Goal: Task Accomplishment & Management: Manage account settings

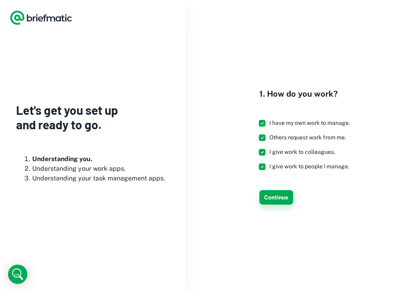
click at [273, 197] on button "Continue" at bounding box center [276, 197] width 34 height 14
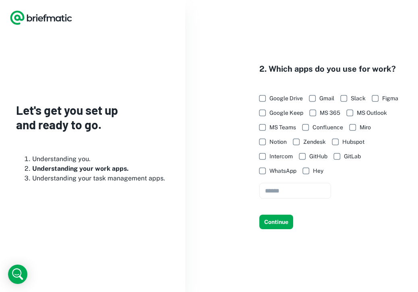
click at [273, 99] on span "Google Drive" at bounding box center [285, 98] width 33 height 9
click at [354, 99] on span "Slack" at bounding box center [358, 98] width 15 height 9
click at [350, 142] on span "Hubspot" at bounding box center [353, 141] width 22 height 9
click at [287, 220] on button "Continue" at bounding box center [276, 222] width 34 height 14
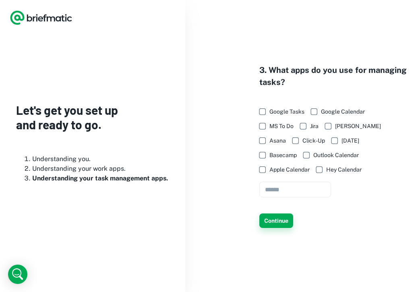
click at [284, 224] on button "Continue" at bounding box center [276, 220] width 34 height 14
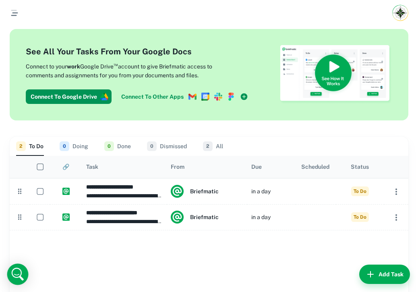
click at [18, 274] on icon "Open Intercom Messenger" at bounding box center [17, 273] width 19 height 19
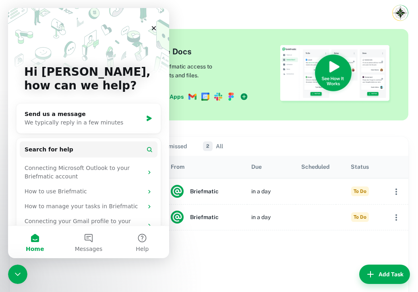
click at [54, 273] on div at bounding box center [209, 273] width 399 height 87
click at [153, 29] on icon "Close" at bounding box center [154, 28] width 4 height 4
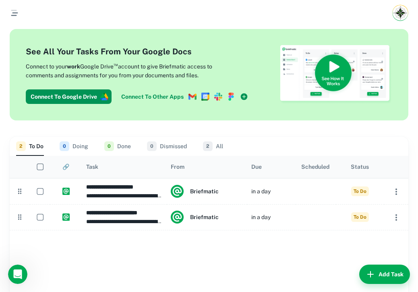
click at [17, 12] on icon "button" at bounding box center [15, 13] width 10 height 10
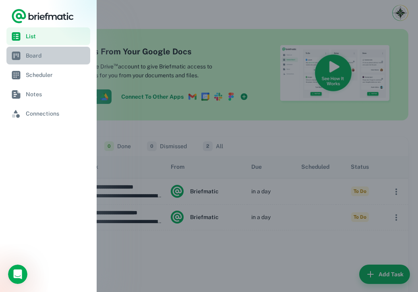
click at [39, 51] on span "Board" at bounding box center [56, 55] width 61 height 9
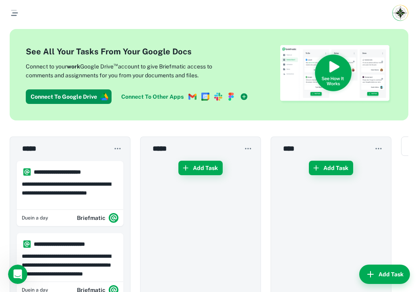
click at [13, 12] on icon "button" at bounding box center [15, 12] width 6 height 1
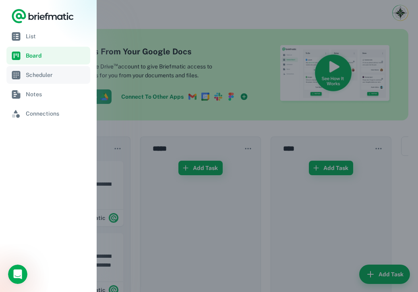
click at [40, 72] on span "Scheduler" at bounding box center [56, 74] width 61 height 9
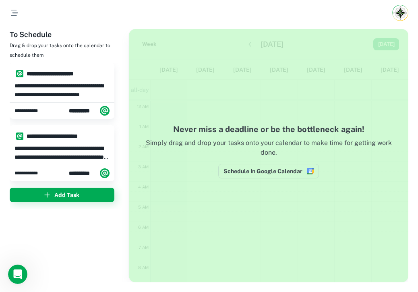
scroll to position [121, 0]
click at [16, 10] on icon "button" at bounding box center [14, 10] width 6 height 1
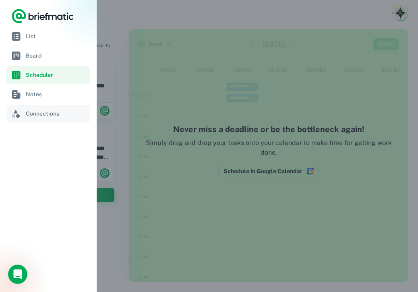
click at [39, 116] on span "Connections" at bounding box center [56, 113] width 61 height 9
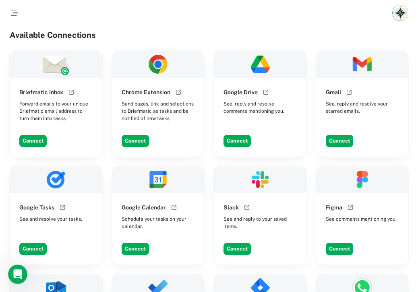
click at [17, 15] on icon "button" at bounding box center [15, 13] width 10 height 10
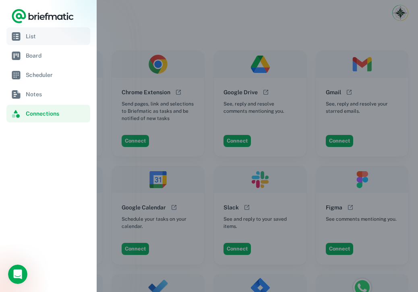
click at [25, 30] on link "List" at bounding box center [48, 36] width 84 height 18
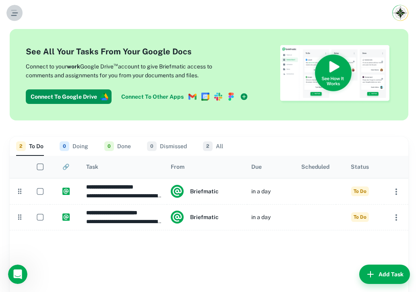
click at [15, 8] on icon "button" at bounding box center [15, 13] width 10 height 10
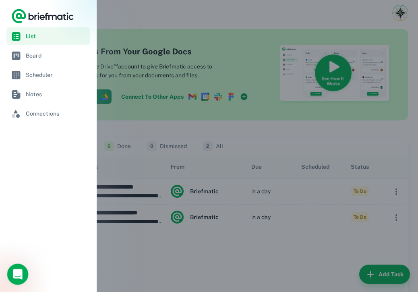
click at [21, 276] on div "Open Intercom Messenger" at bounding box center [16, 273] width 27 height 27
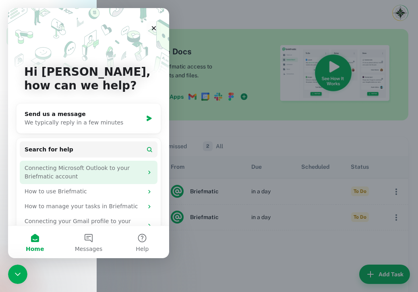
scroll to position [19, 0]
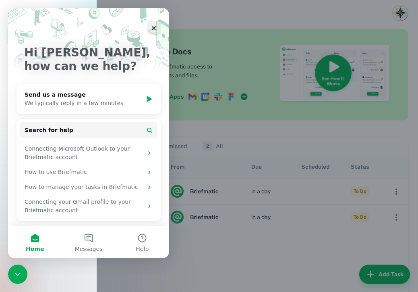
click at [245, 263] on div at bounding box center [209, 146] width 418 height 292
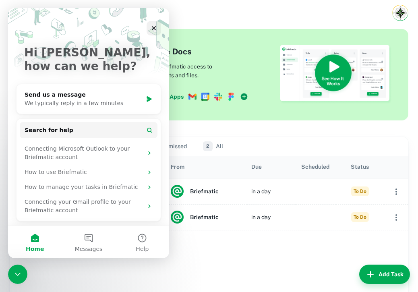
click at [245, 263] on div at bounding box center [209, 273] width 399 height 87
click at [156, 26] on icon "Close" at bounding box center [154, 28] width 6 height 6
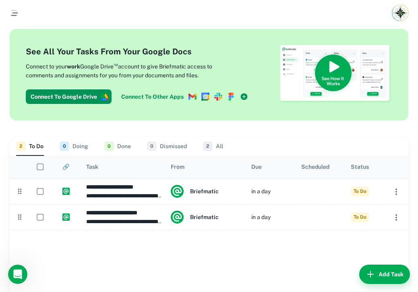
click at [401, 9] on img "Account button" at bounding box center [400, 13] width 14 height 14
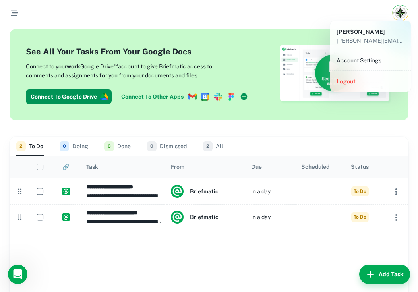
click at [355, 60] on li "Account Settings" at bounding box center [370, 61] width 74 height 14
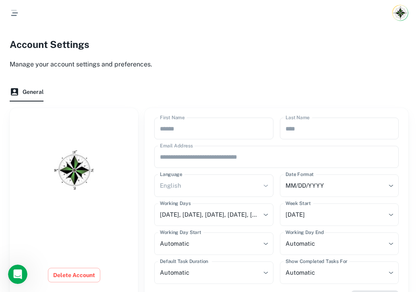
scroll to position [48, 0]
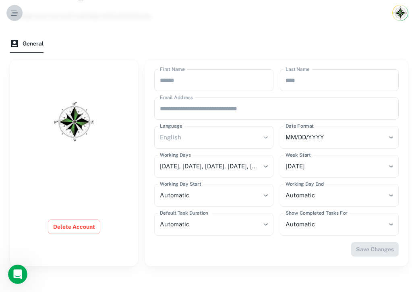
click at [14, 15] on icon "button" at bounding box center [14, 15] width 6 height 1
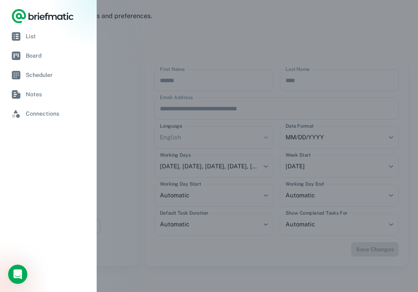
click at [137, 29] on div at bounding box center [209, 146] width 418 height 292
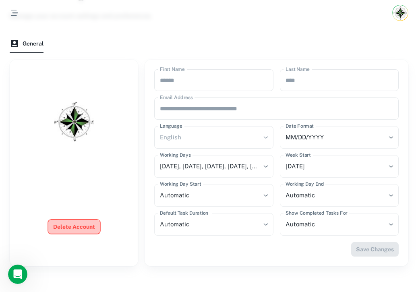
click at [80, 226] on button "Delete Account" at bounding box center [74, 226] width 52 height 14
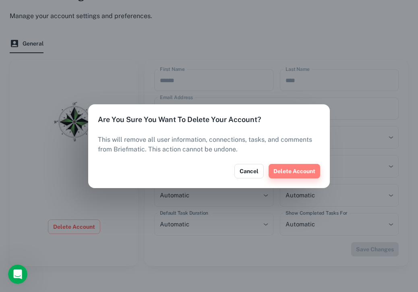
click at [291, 169] on button "Delete Account" at bounding box center [294, 171] width 52 height 14
